Goal: Navigation & Orientation: Understand site structure

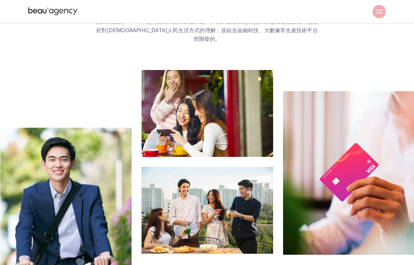
scroll to position [262, 0]
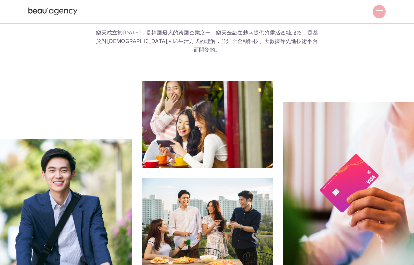
click at [0, 0] on link "洞察力" at bounding box center [0, 0] width 0 height 0
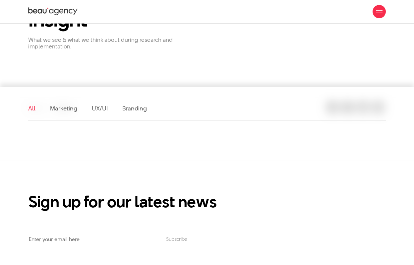
scroll to position [66, 0]
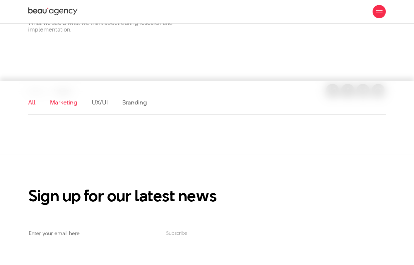
click at [66, 106] on link "Marketing" at bounding box center [63, 102] width 27 height 8
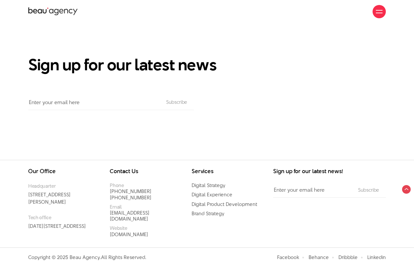
click at [0, 0] on link "Services" at bounding box center [0, 0] width 0 height 0
